Goal: Information Seeking & Learning: Understand process/instructions

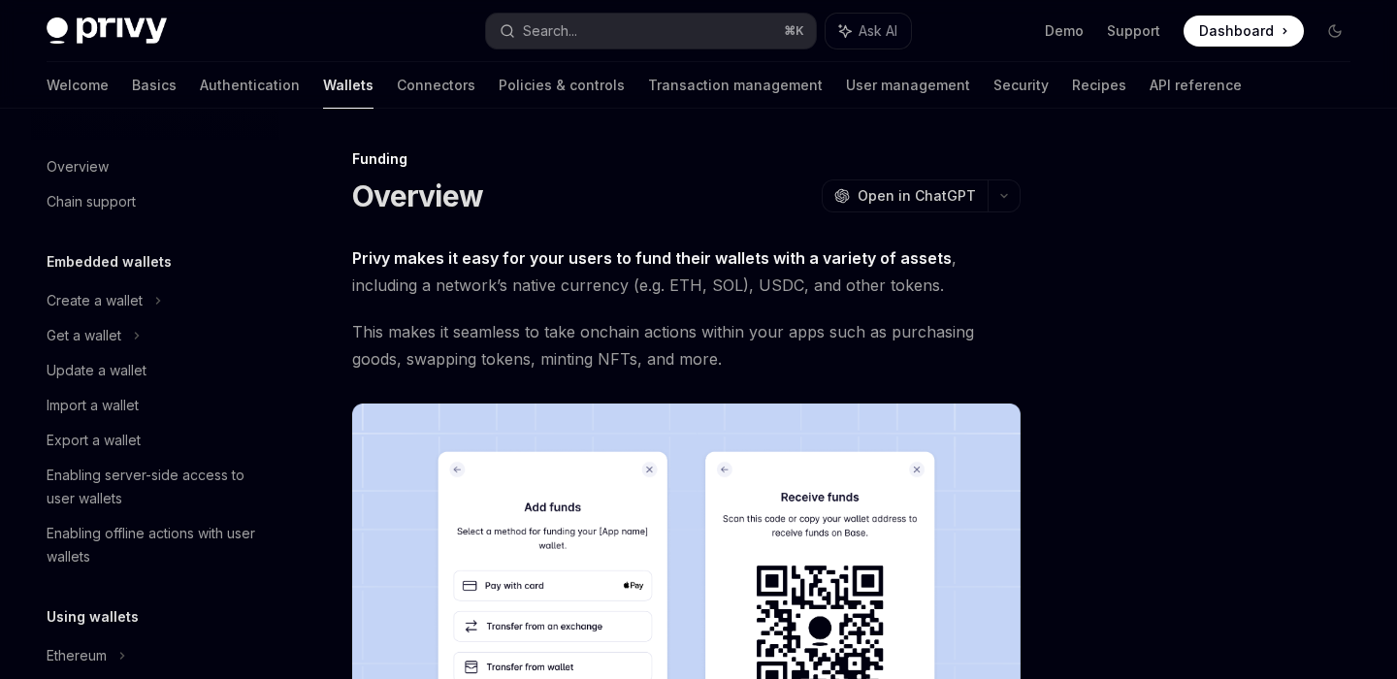
scroll to position [570, 0]
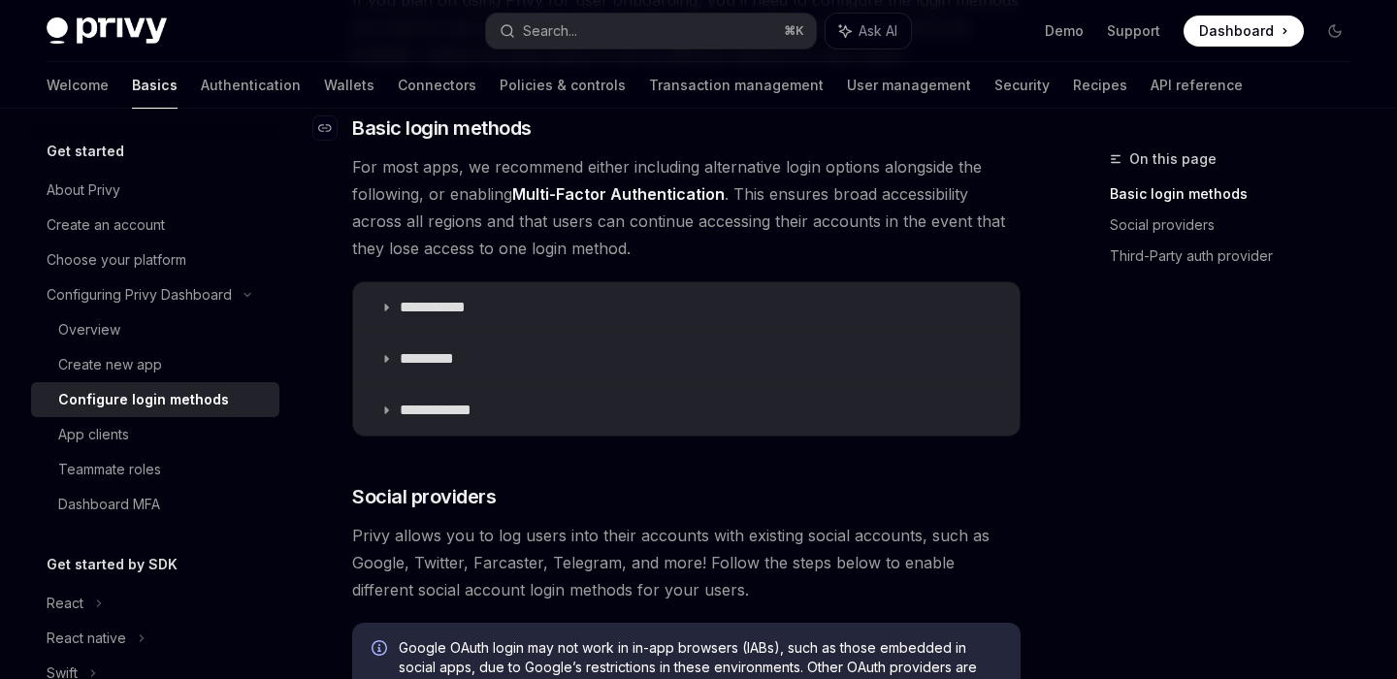
scroll to position [275, 0]
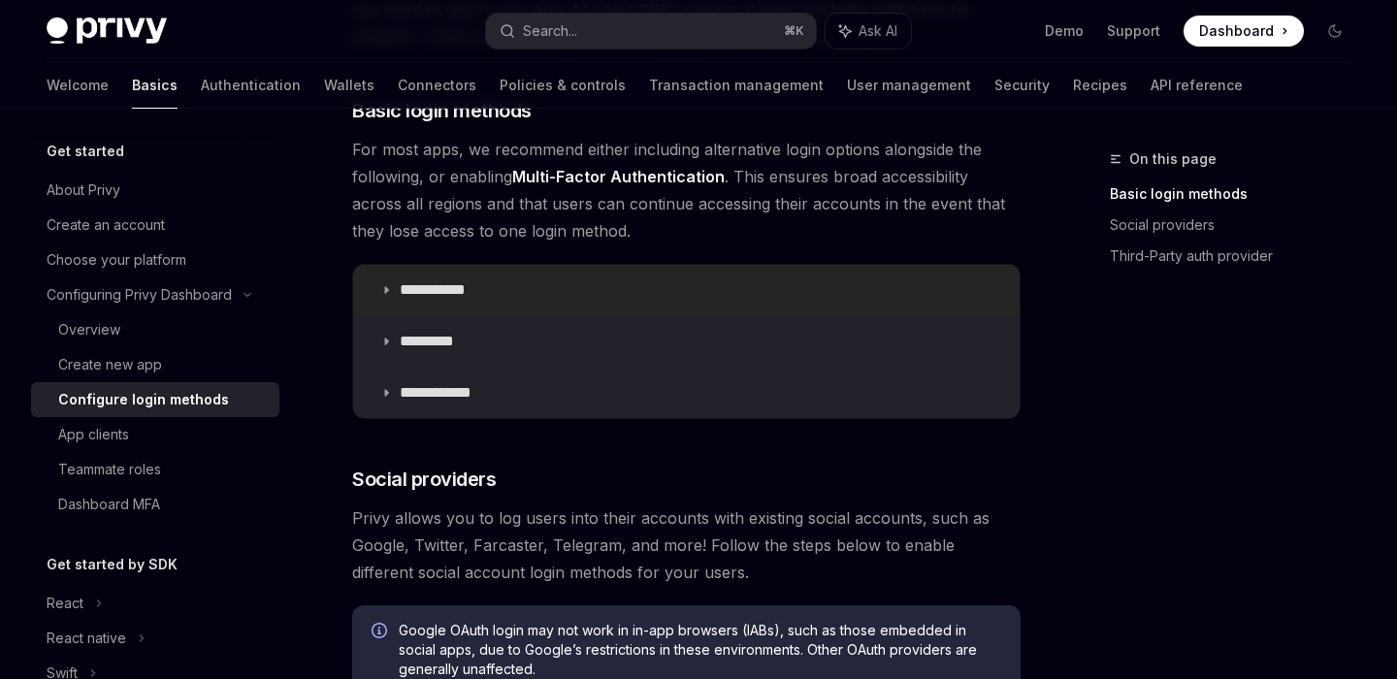
click at [427, 287] on p "**********" at bounding box center [440, 289] width 81 height 19
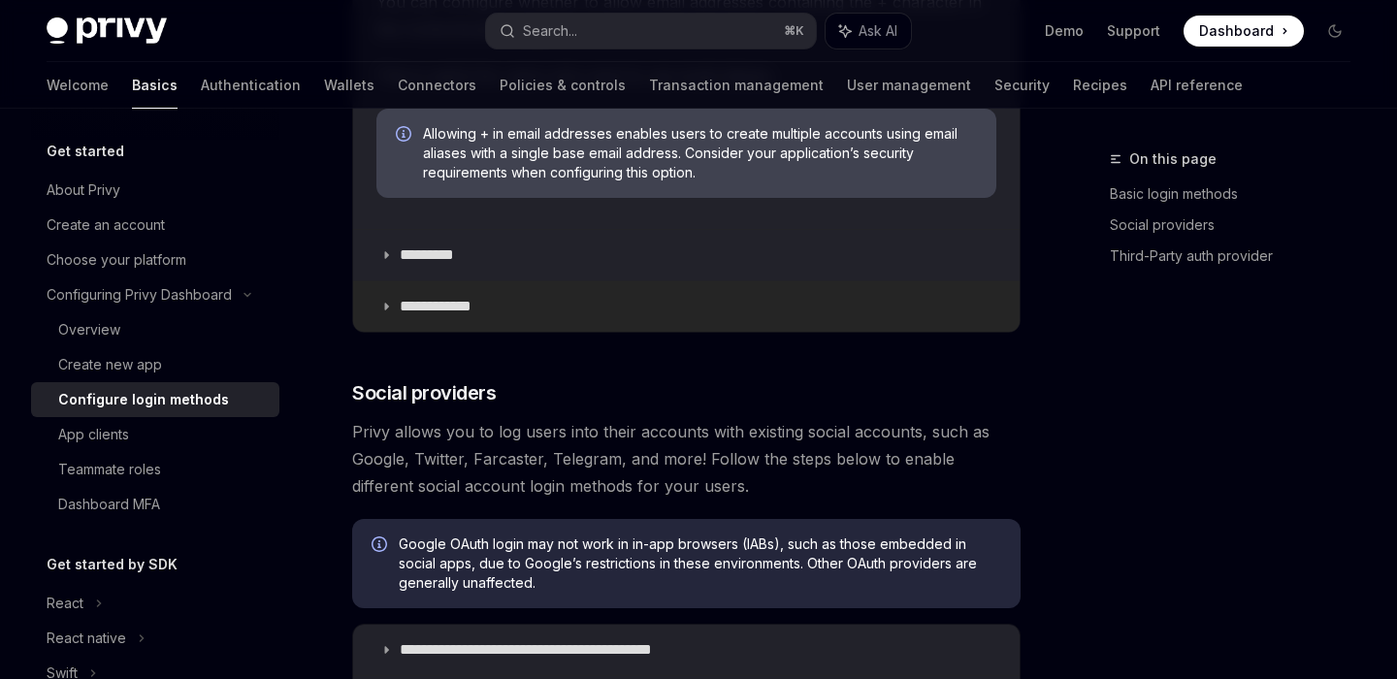
scroll to position [1727, 0]
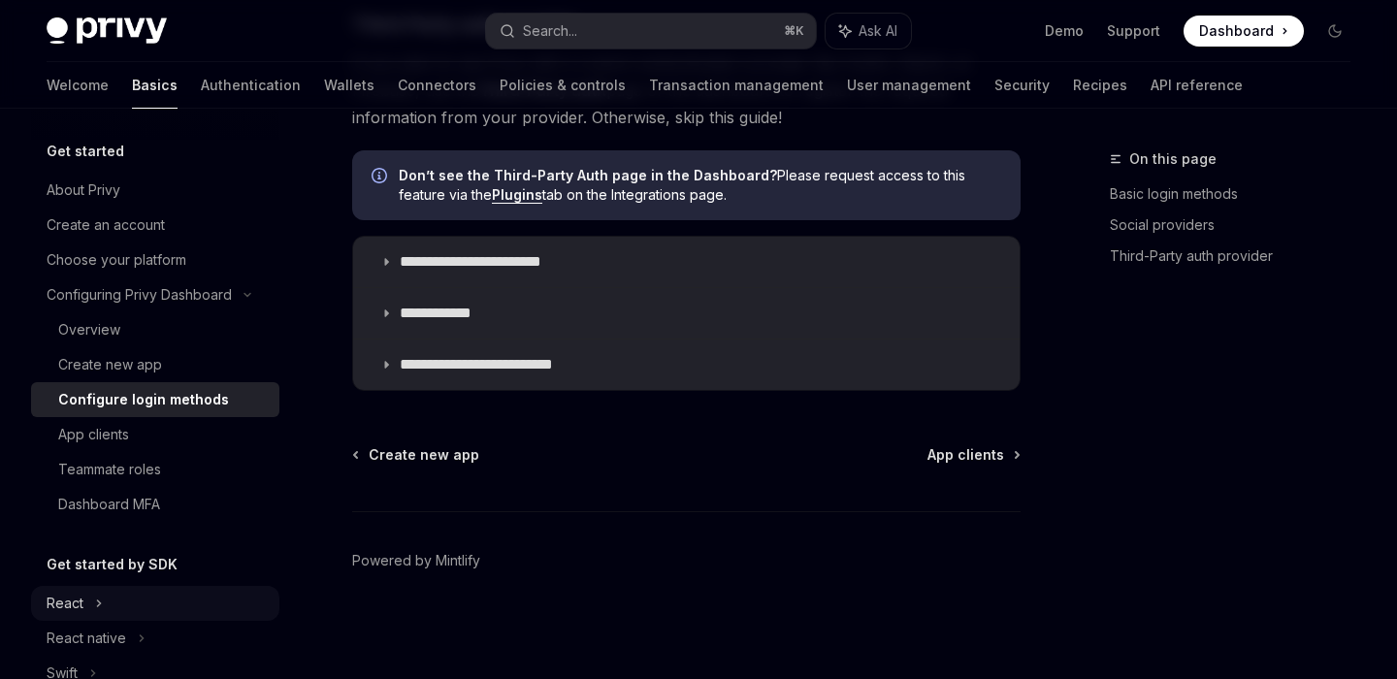
click at [75, 594] on div "React" at bounding box center [65, 603] width 37 height 23
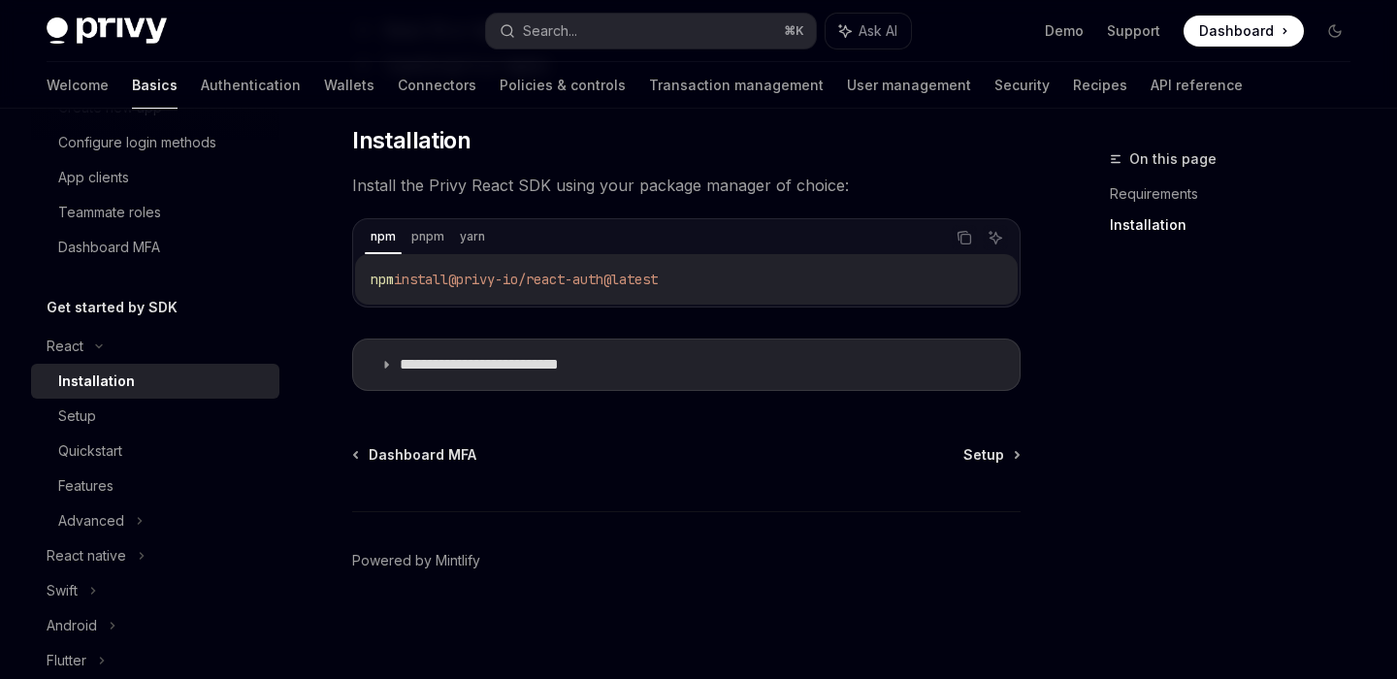
scroll to position [262, 0]
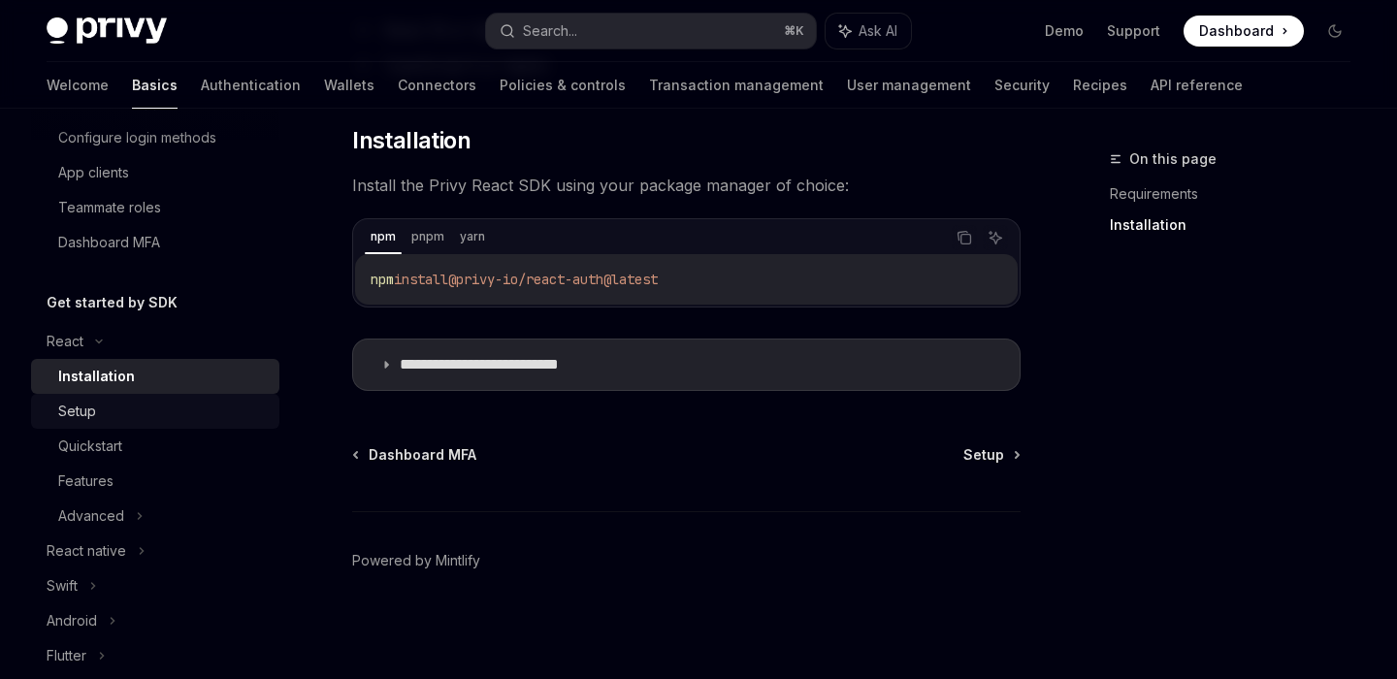
click at [103, 410] on div "Setup" at bounding box center [162, 411] width 209 height 23
type textarea "*"
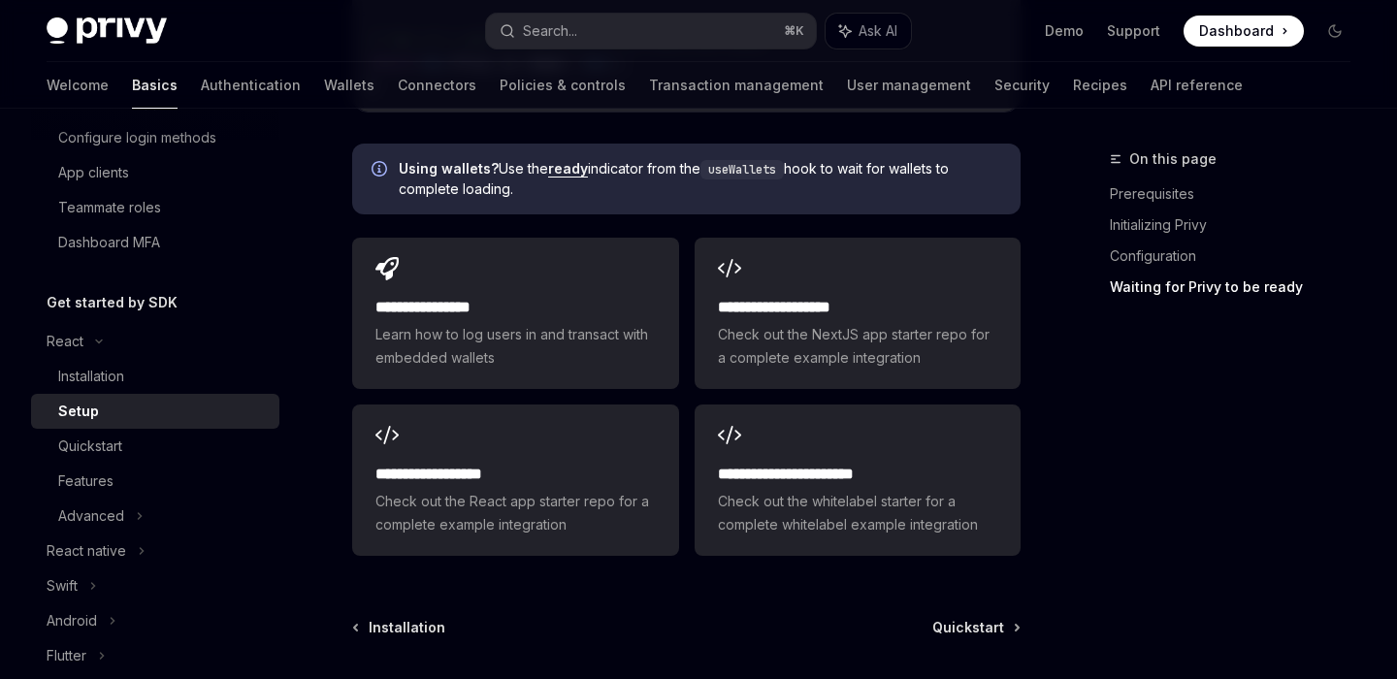
scroll to position [2534, 0]
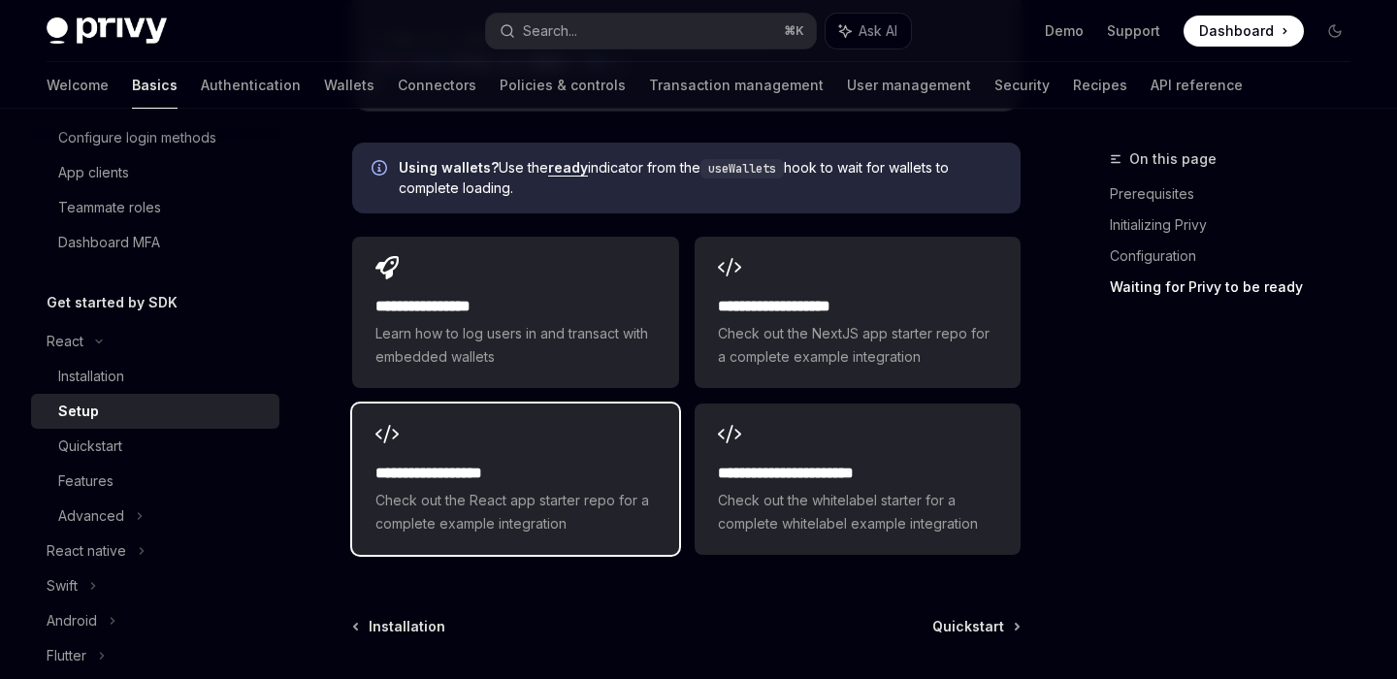
click at [562, 546] on div "**********" at bounding box center [515, 478] width 326 height 151
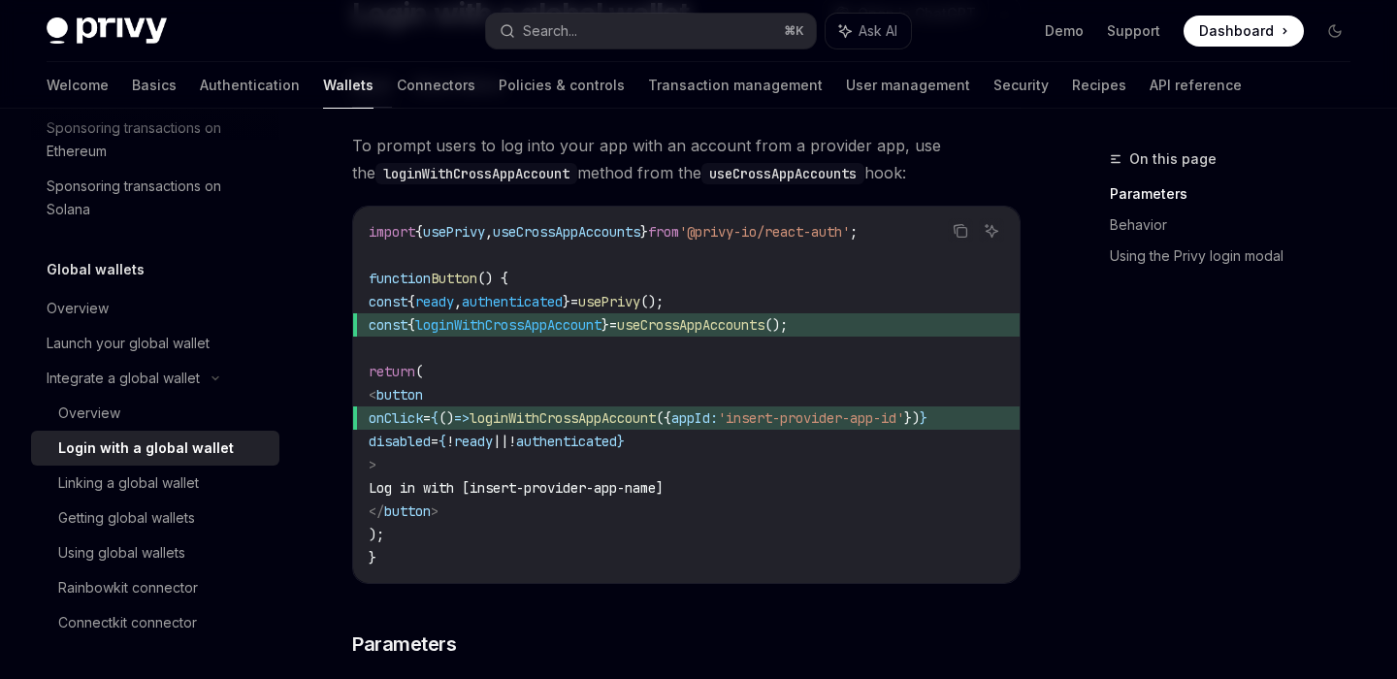
scroll to position [216, 0]
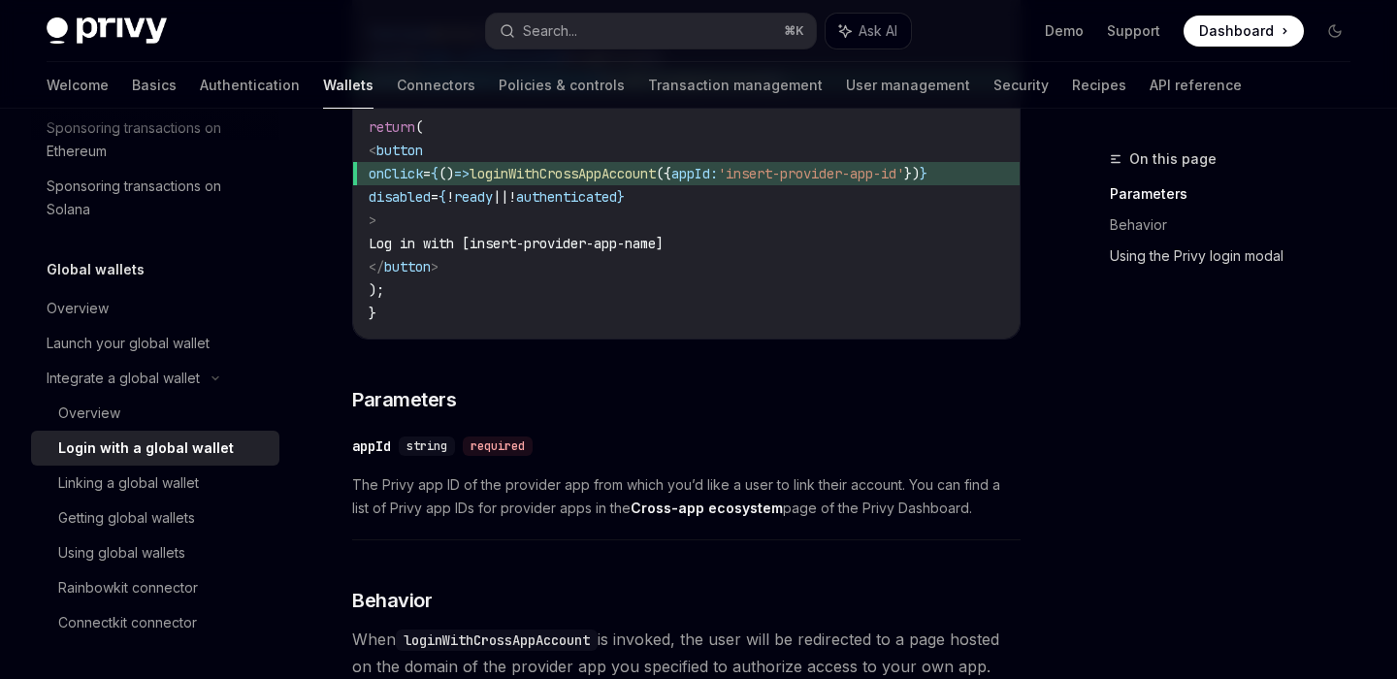
click at [1195, 259] on link "Using the Privy login modal" at bounding box center [1238, 256] width 256 height 31
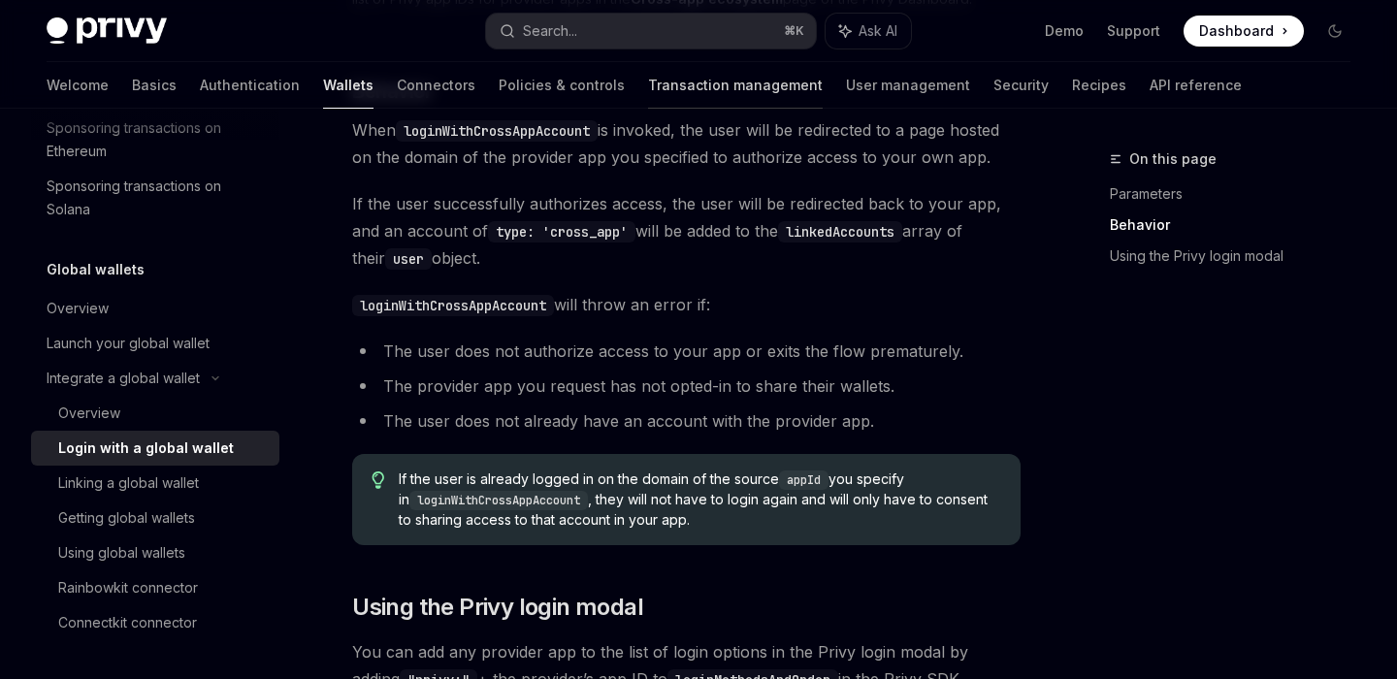
scroll to position [874, 0]
